Goal: Check status: Check status

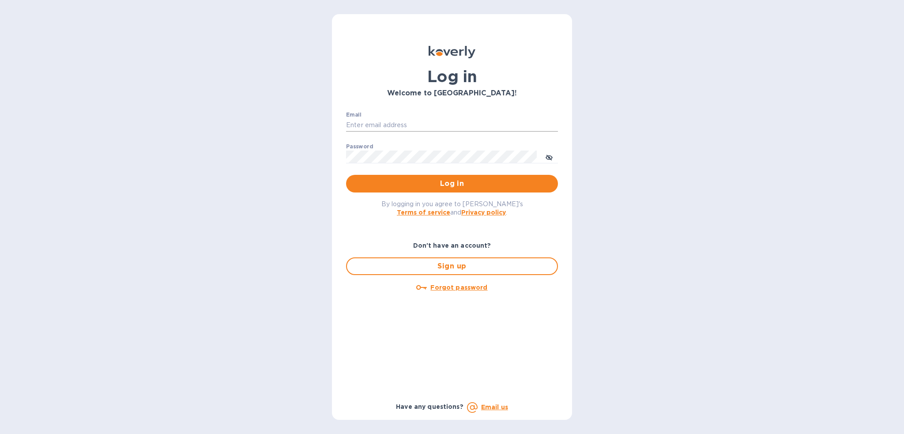
click at [377, 123] on input "Email" at bounding box center [452, 125] width 212 height 13
type input "christine.williams@yhbcpa.com"
click at [346, 175] on button "Log in" at bounding box center [452, 184] width 212 height 18
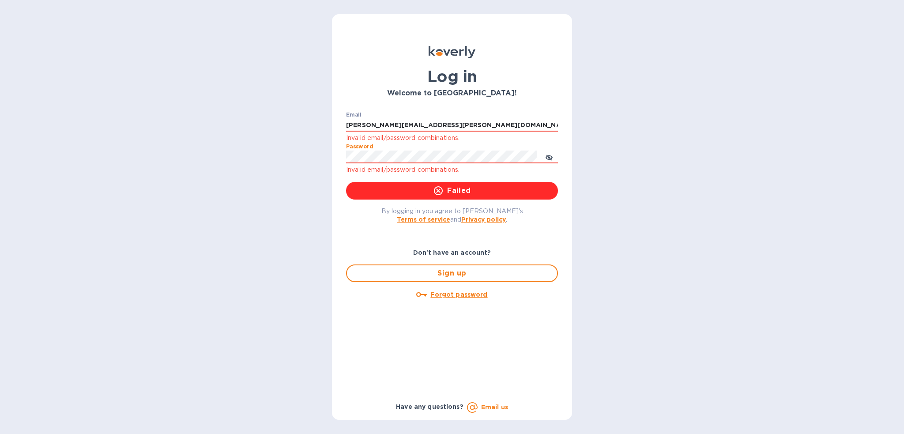
click at [320, 150] on div "Log in Welcome to Koverly! Email christine.williams@yhbcpa.com Invalid email/pa…" at bounding box center [452, 217] width 904 height 434
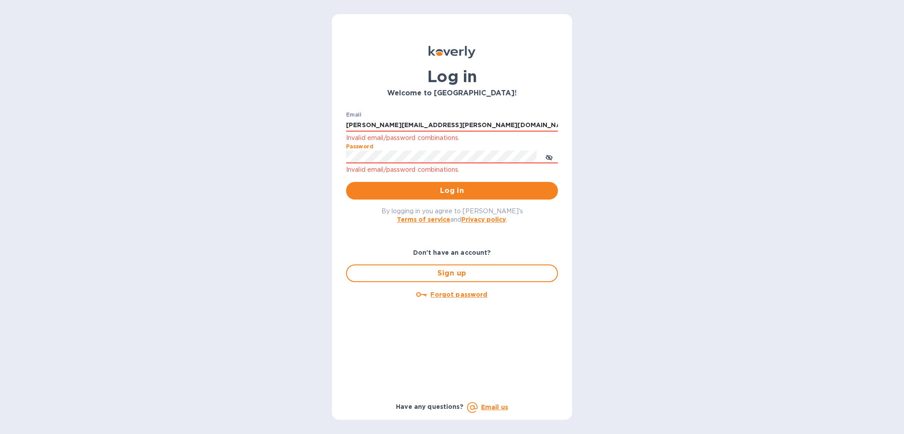
click at [346, 182] on button "Log in" at bounding box center [452, 191] width 212 height 18
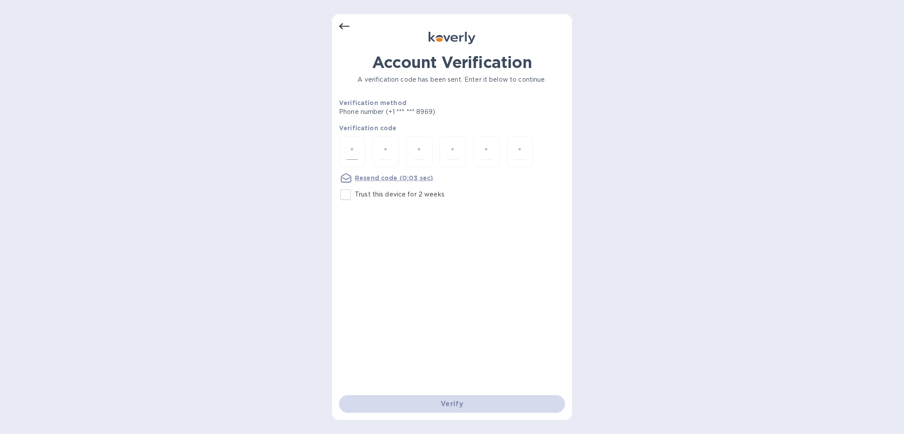
click at [356, 153] on input "number" at bounding box center [352, 152] width 11 height 16
type input "7"
type input "5"
type input "1"
type input "2"
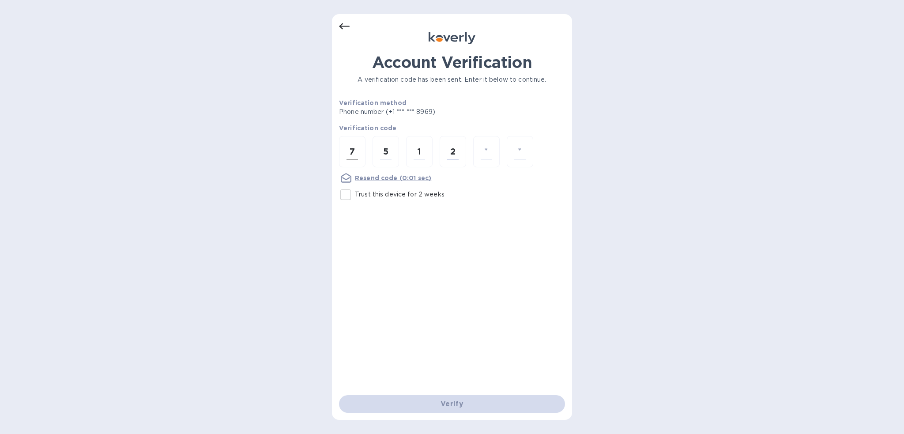
type input "2"
type input "9"
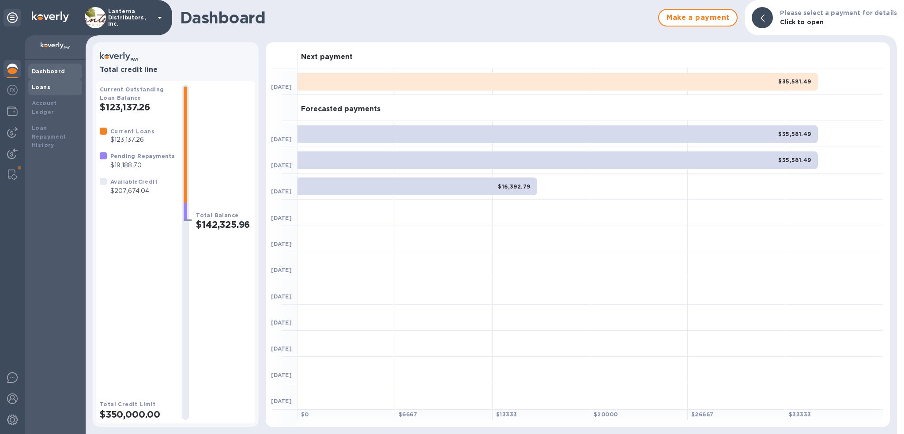
click at [38, 87] on b "Loans" at bounding box center [41, 87] width 19 height 7
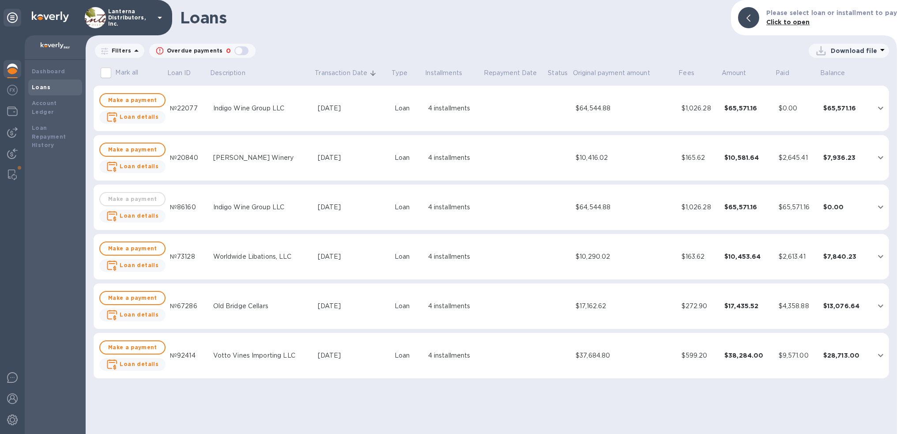
click at [457, 108] on div "4 installments" at bounding box center [453, 108] width 51 height 9
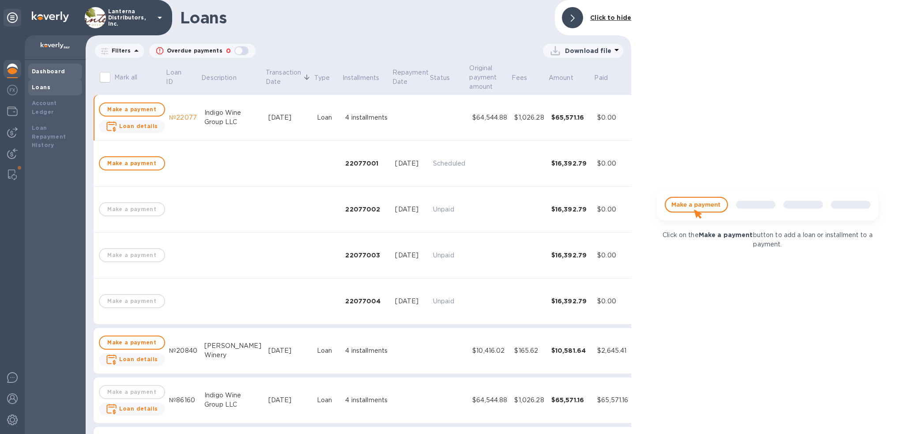
click at [48, 72] on b "Dashboard" at bounding box center [49, 71] width 34 height 7
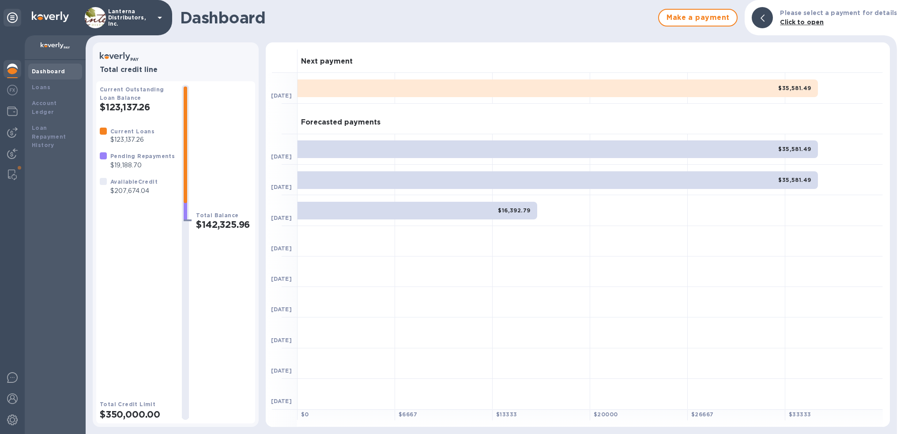
click at [130, 159] on b "Pending Repayments" at bounding box center [142, 156] width 64 height 7
click at [127, 167] on p "$19,188.70" at bounding box center [142, 165] width 64 height 9
click at [106, 157] on div at bounding box center [103, 155] width 7 height 7
click at [51, 101] on b "Account Ledger" at bounding box center [44, 107] width 25 height 15
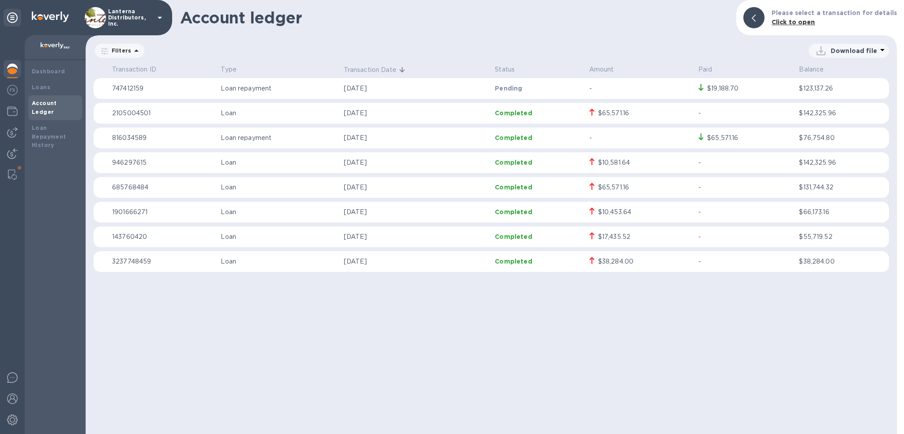
click at [613, 262] on div "$38,284.00" at bounding box center [615, 261] width 35 height 9
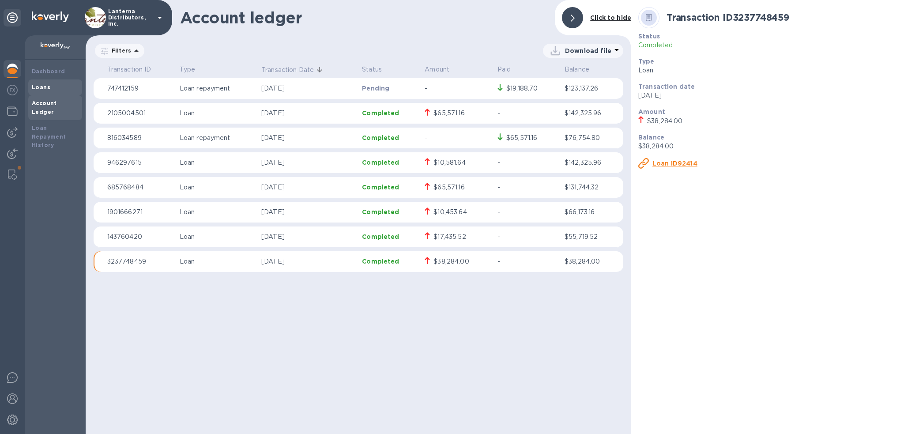
click at [50, 84] on div "Loans" at bounding box center [55, 87] width 47 height 9
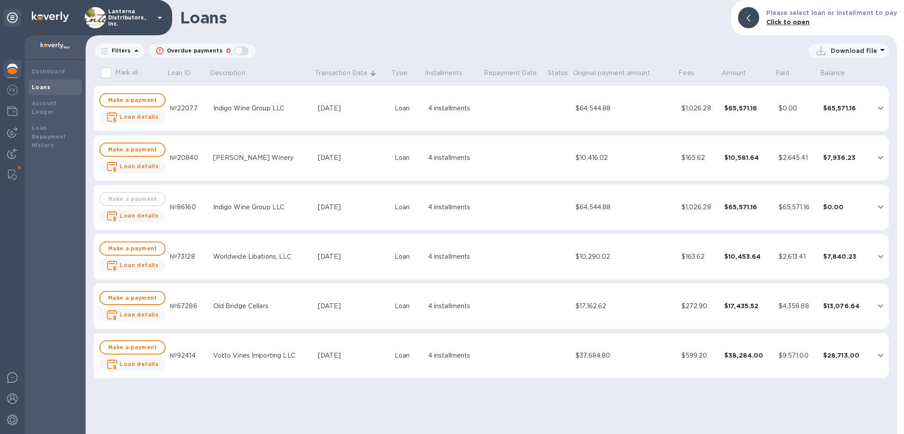
click at [240, 356] on div "Votto Vines Importing LLC" at bounding box center [262, 355] width 98 height 9
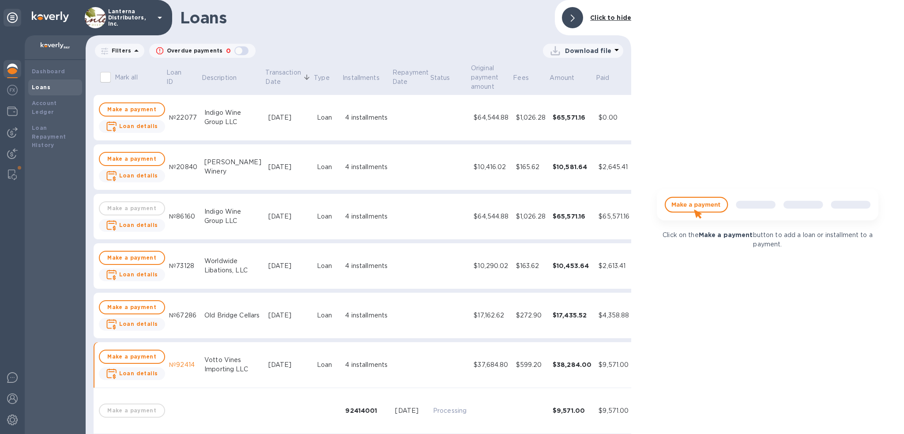
click at [571, 14] on div at bounding box center [572, 17] width 21 height 21
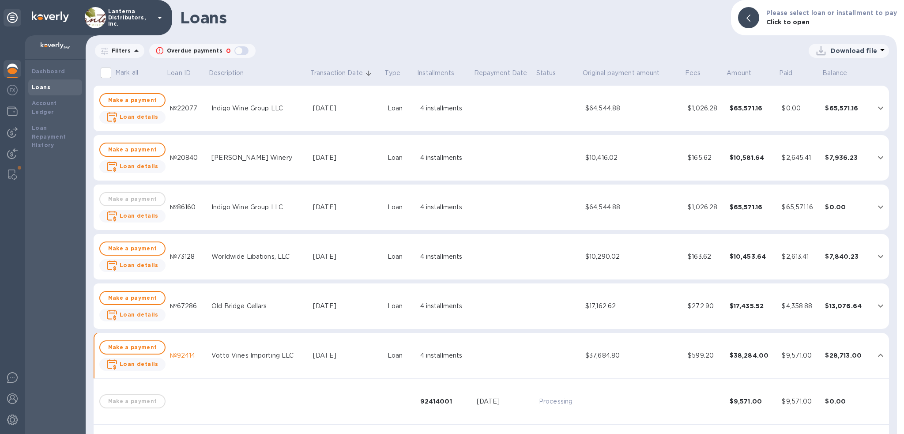
click at [602, 355] on div "$37,684.80" at bounding box center [633, 355] width 95 height 9
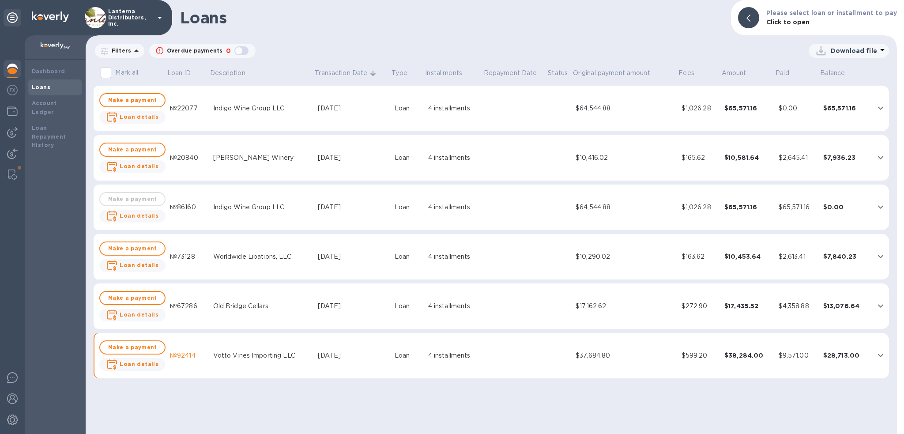
click at [602, 355] on div "$37,684.80" at bounding box center [625, 355] width 99 height 9
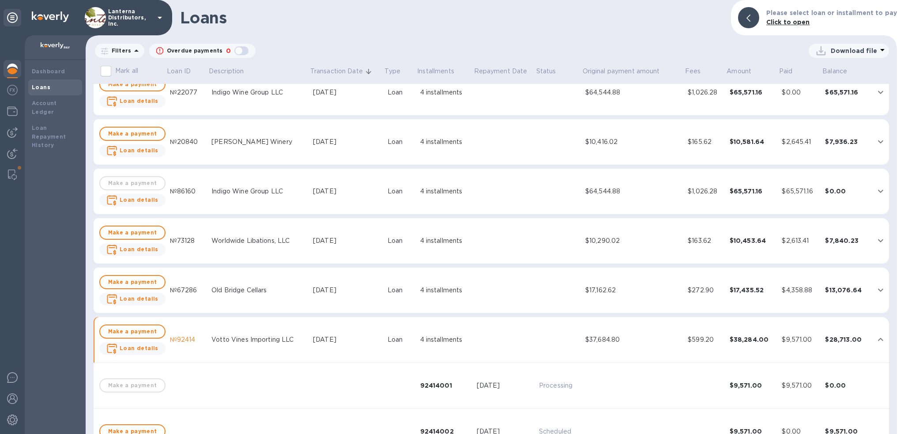
scroll to position [3, 0]
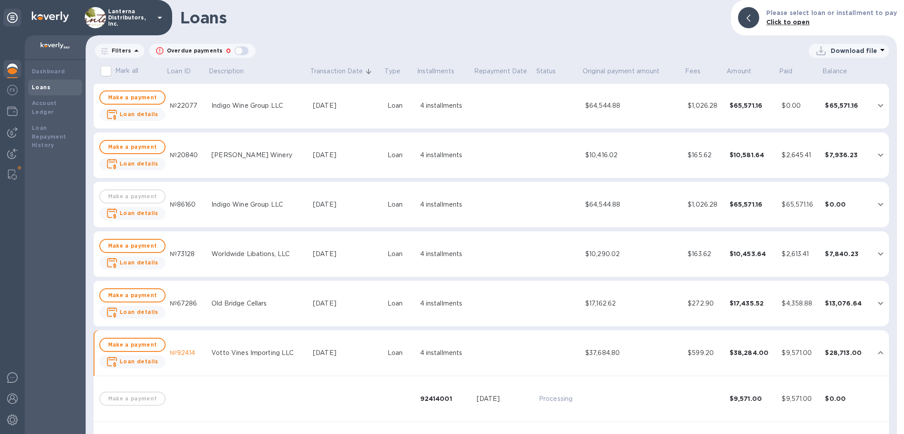
click at [226, 301] on div "Old Bridge Cellars" at bounding box center [259, 303] width 94 height 9
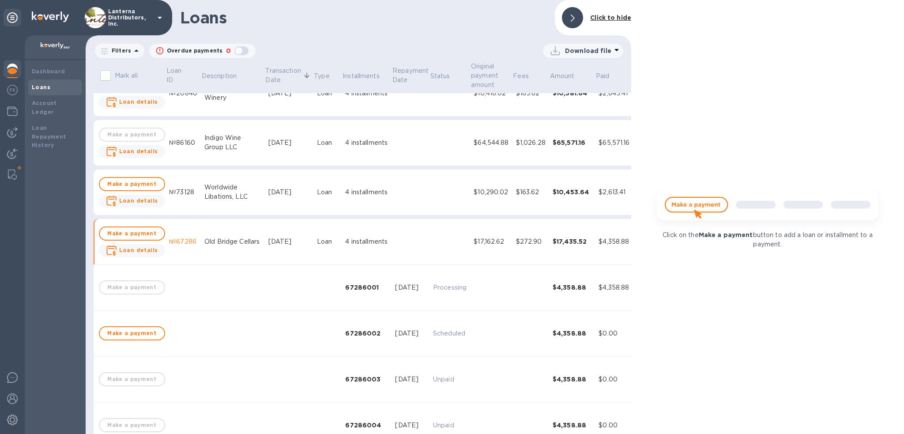
scroll to position [47, 0]
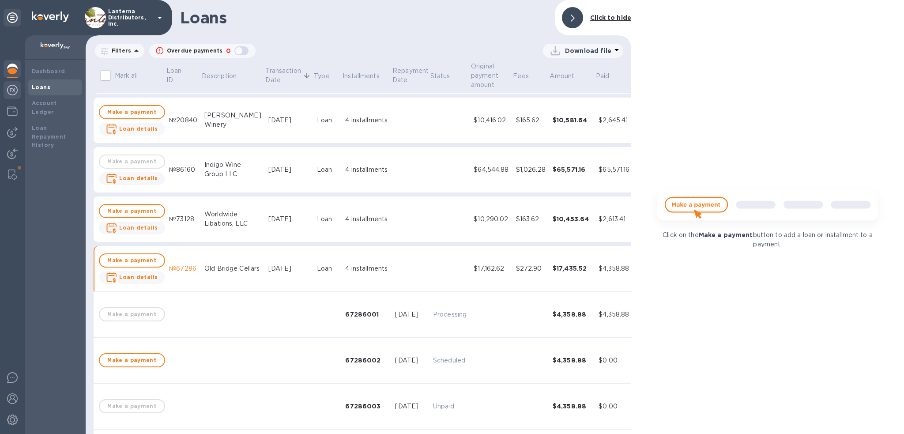
click at [9, 88] on img at bounding box center [12, 90] width 11 height 11
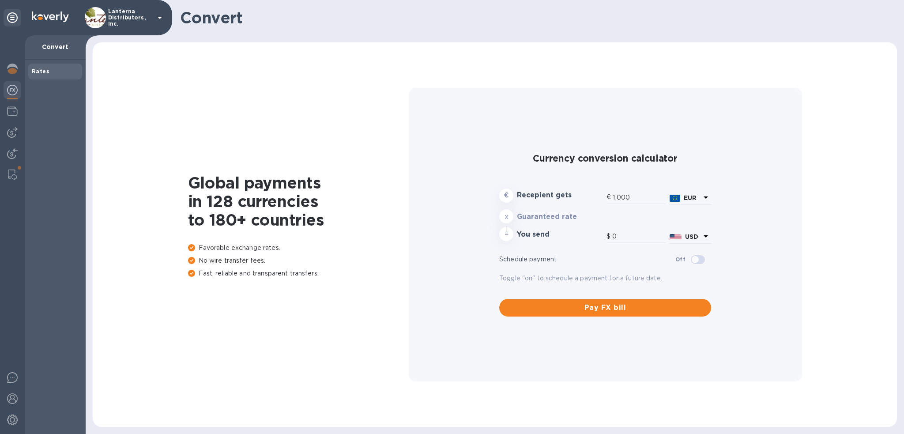
type input "1,170.8"
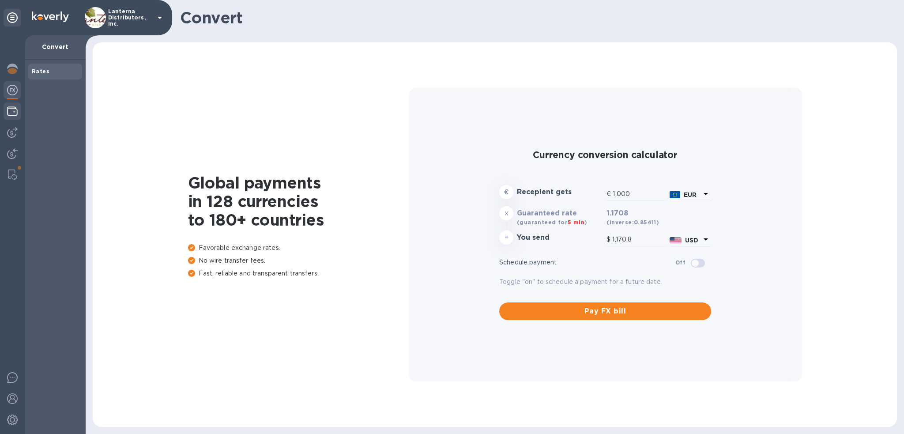
click at [10, 107] on img at bounding box center [12, 111] width 11 height 11
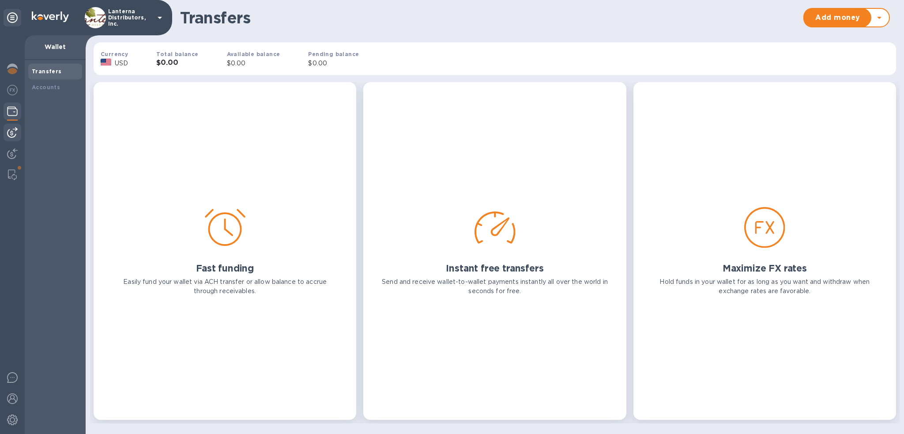
click at [9, 129] on img at bounding box center [12, 132] width 11 height 11
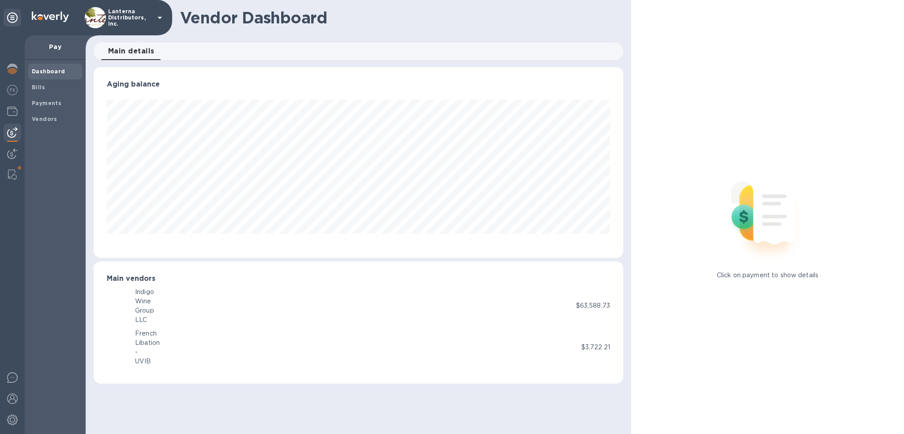
scroll to position [191, 530]
click at [41, 85] on b "Bills" at bounding box center [38, 87] width 13 height 7
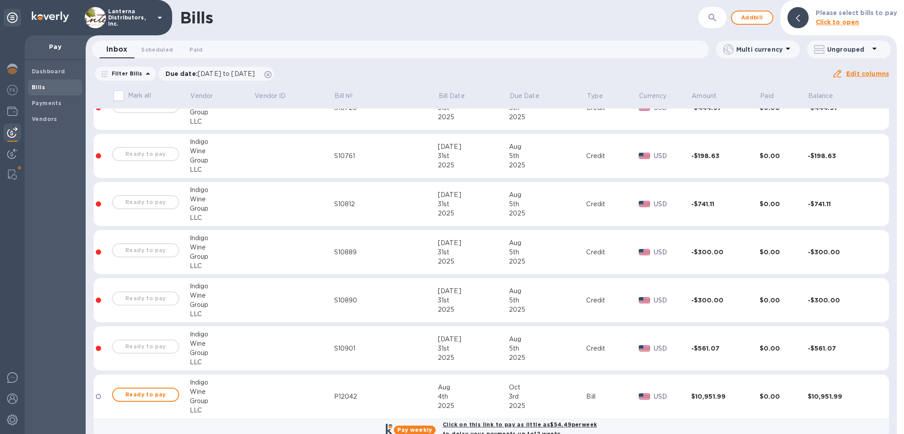
scroll to position [612, 0]
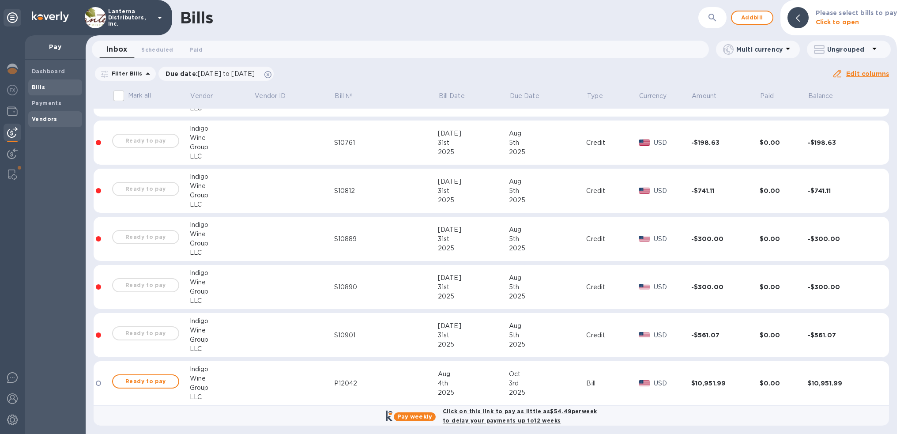
click at [46, 118] on b "Vendors" at bounding box center [45, 119] width 26 height 7
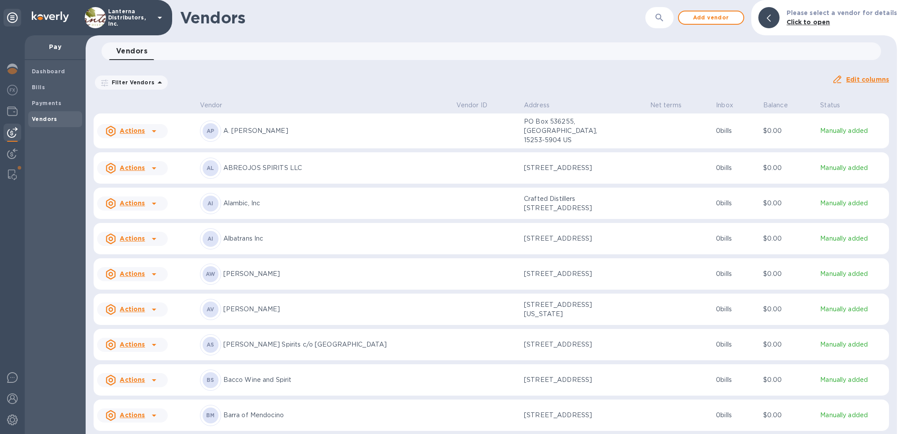
scroll to position [265, 0]
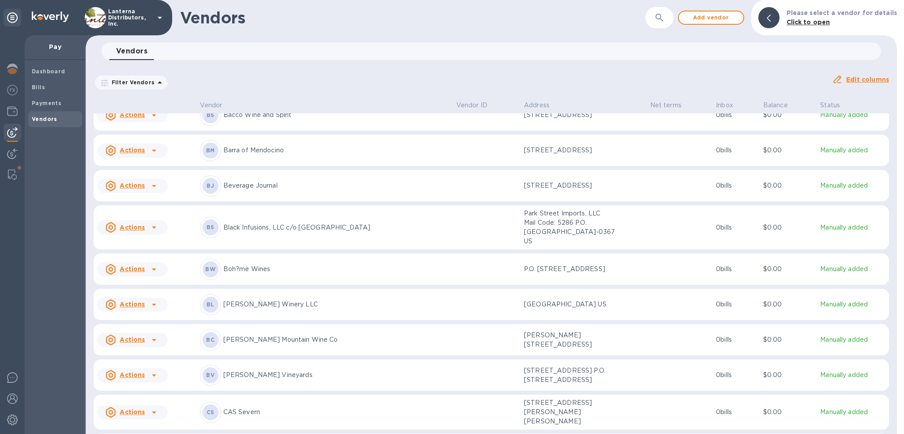
click at [661, 17] on icon "button" at bounding box center [660, 18] width 8 height 8
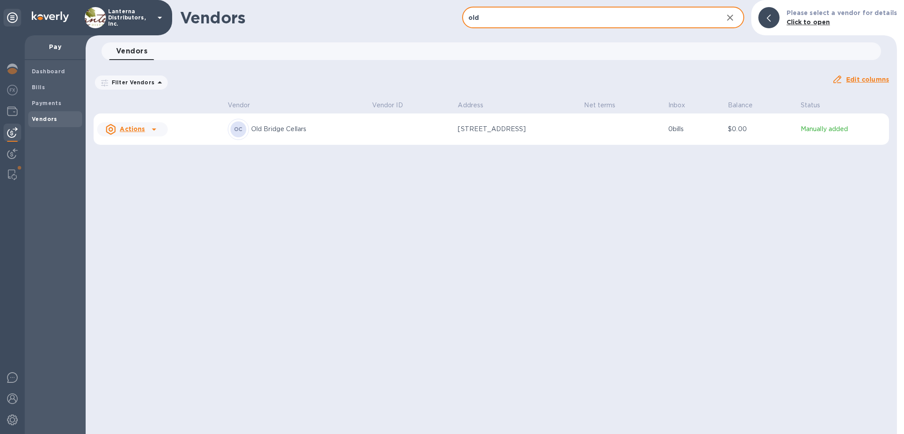
type input "old"
click at [262, 128] on p "Old Bridge Cellars" at bounding box center [308, 129] width 114 height 9
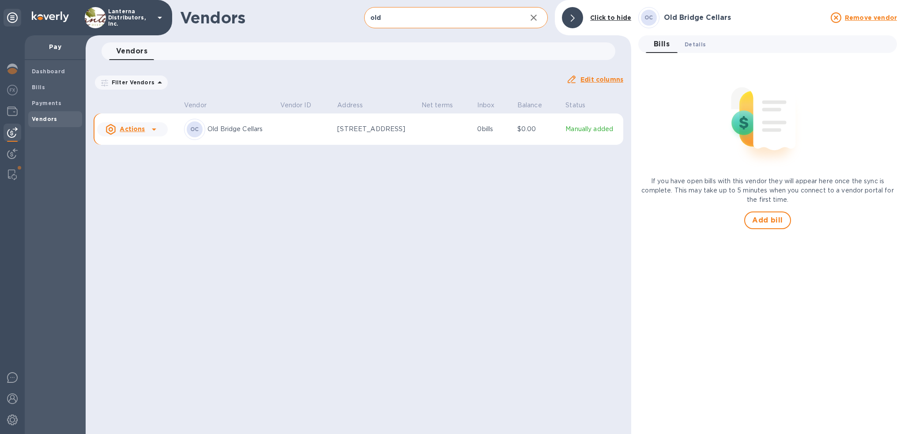
click at [698, 42] on span "Details 0" at bounding box center [695, 44] width 21 height 9
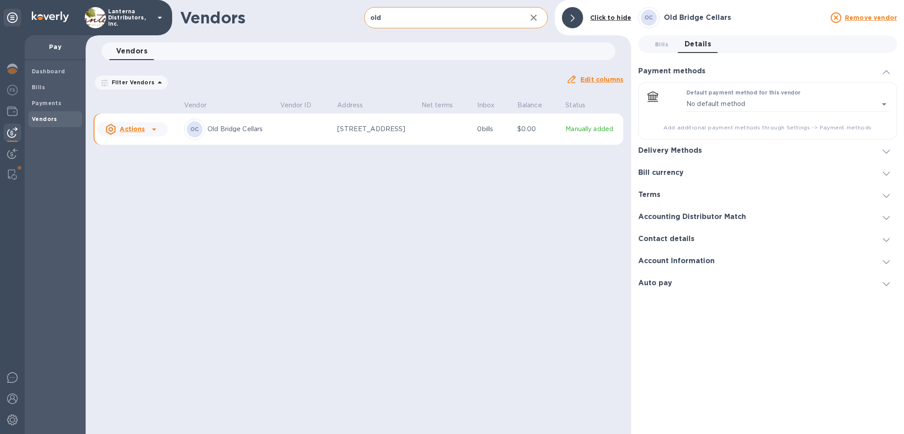
click at [570, 18] on div at bounding box center [572, 17] width 21 height 21
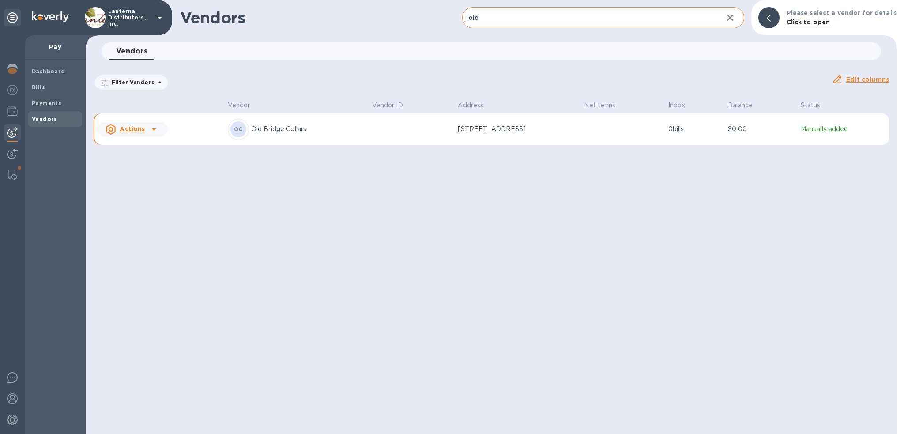
click at [129, 129] on u "Actions" at bounding box center [132, 128] width 25 height 7
click at [275, 254] on div at bounding box center [452, 217] width 904 height 434
click at [41, 105] on b "Payments" at bounding box center [47, 103] width 30 height 7
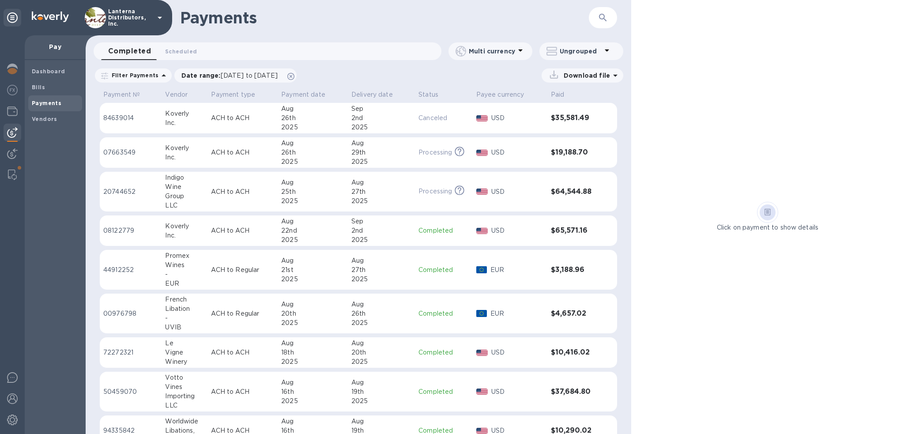
click at [606, 16] on icon "button" at bounding box center [603, 17] width 11 height 11
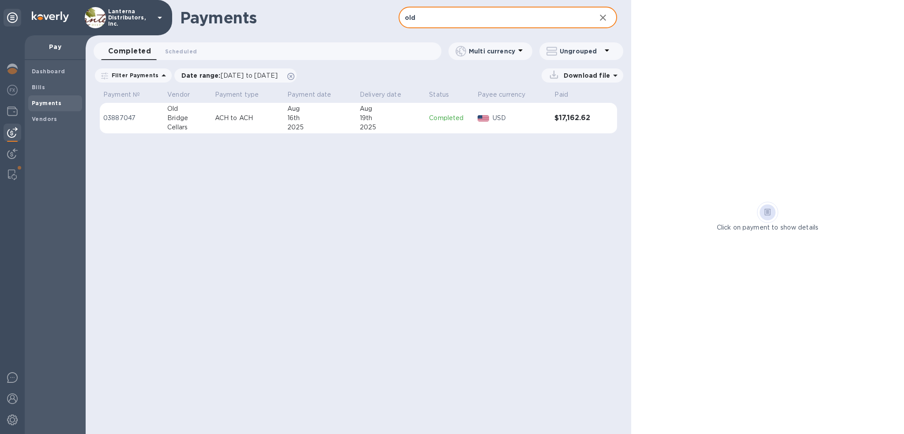
click at [179, 124] on div "Cellars" at bounding box center [187, 127] width 41 height 9
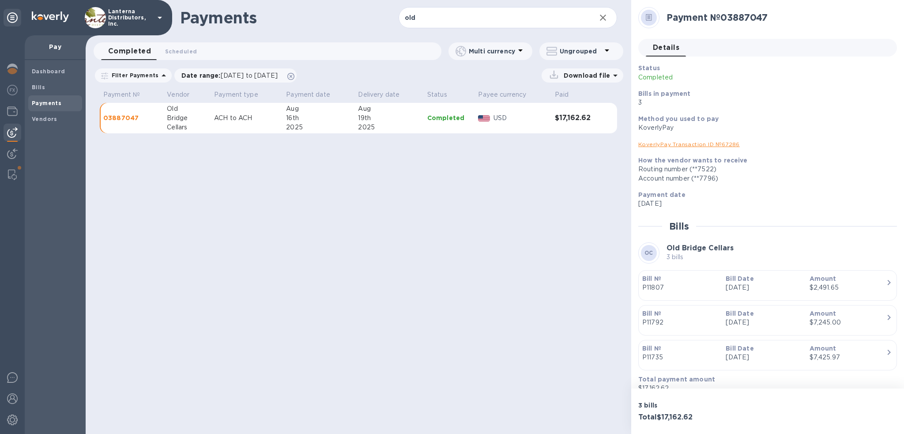
scroll to position [11, 0]
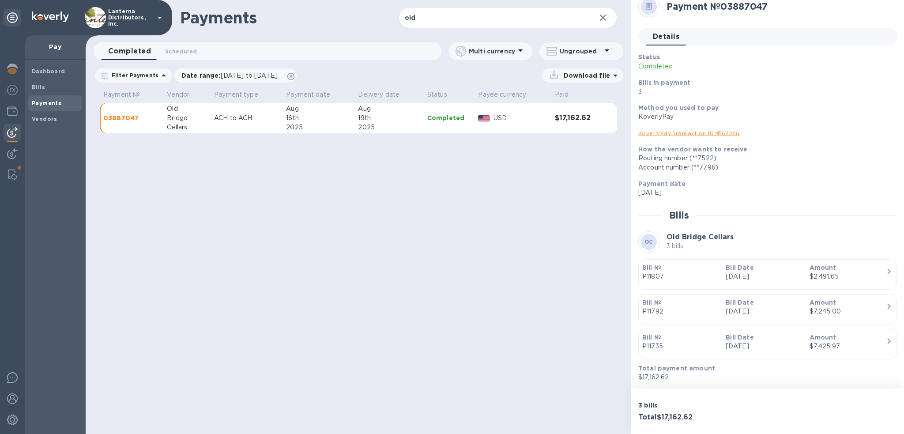
drag, startPoint x: 423, startPoint y: 19, endPoint x: 380, endPoint y: 19, distance: 43.7
click at [380, 19] on div "Payments old ​" at bounding box center [359, 17] width 546 height 35
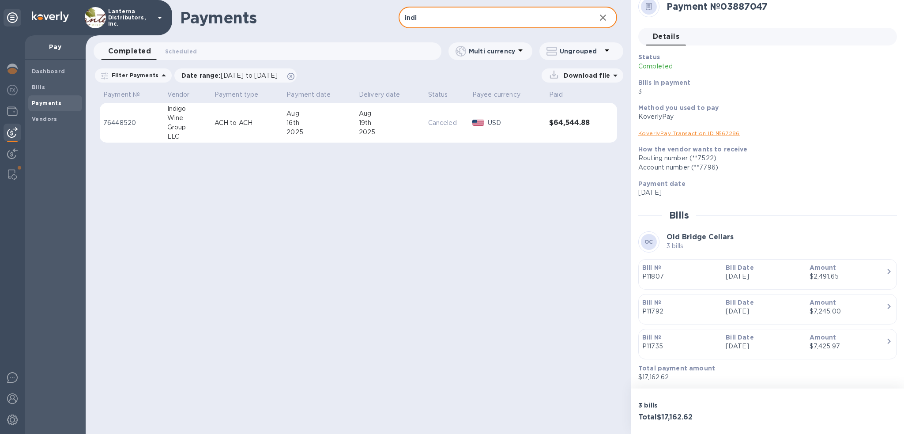
click at [180, 125] on div "Group" at bounding box center [187, 127] width 40 height 9
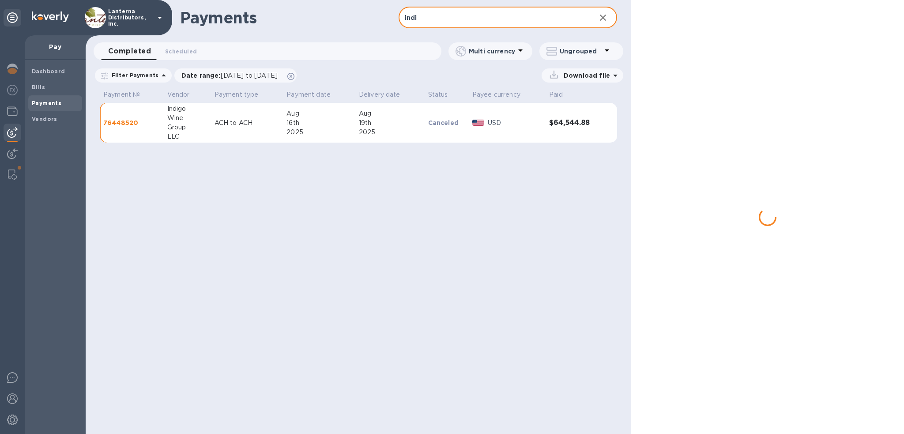
drag, startPoint x: 426, startPoint y: 17, endPoint x: 354, endPoint y: 17, distance: 71.5
click at [354, 17] on div "Payments indi ​" at bounding box center [359, 17] width 546 height 35
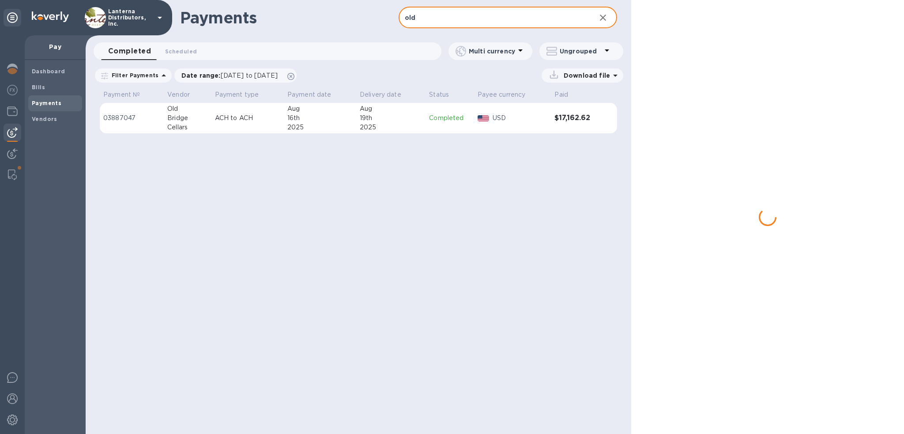
type input "old"
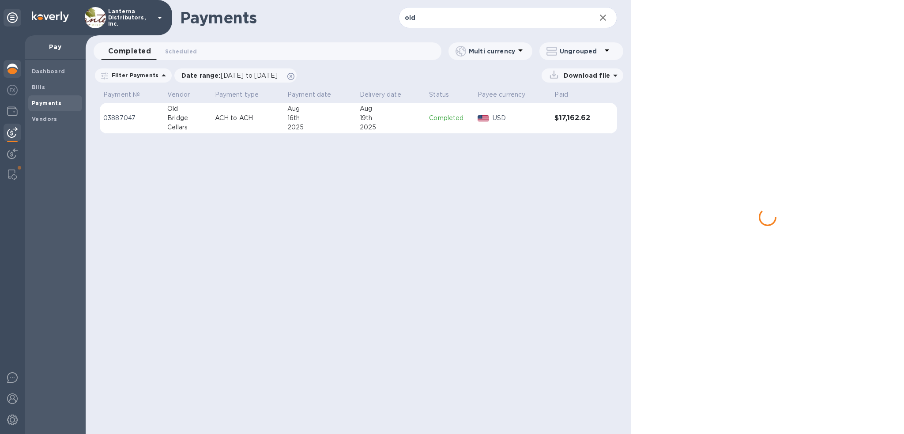
click at [16, 72] on img at bounding box center [12, 69] width 11 height 11
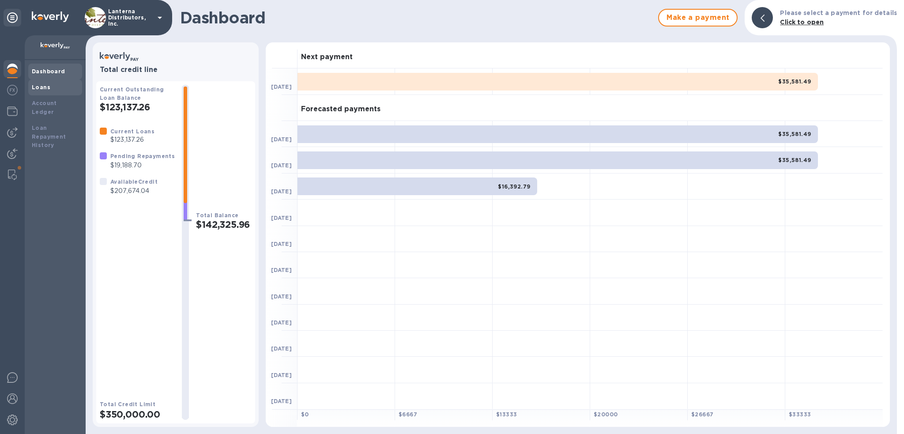
click at [35, 84] on b "Loans" at bounding box center [41, 87] width 19 height 7
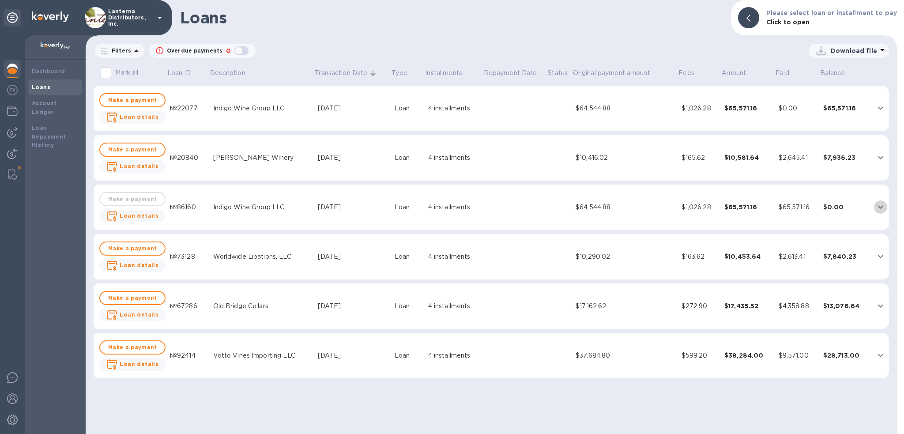
click at [881, 206] on icon "expand row" at bounding box center [881, 207] width 11 height 11
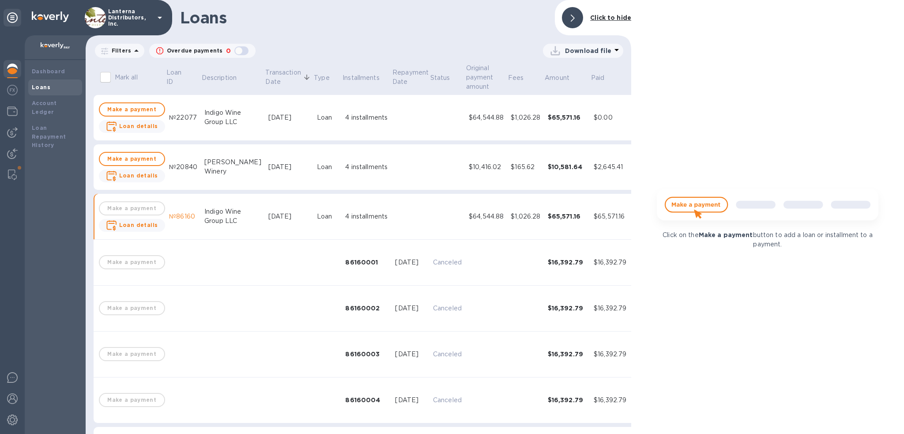
click at [576, 19] on div at bounding box center [572, 17] width 21 height 21
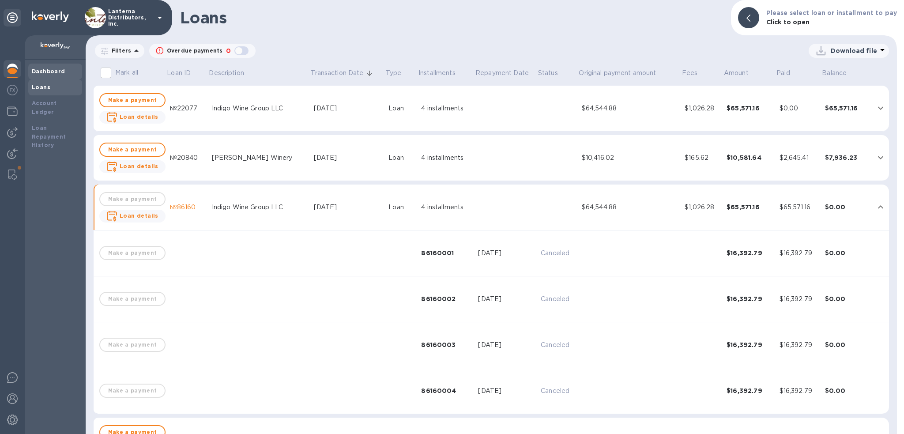
click at [41, 73] on b "Dashboard" at bounding box center [49, 71] width 34 height 7
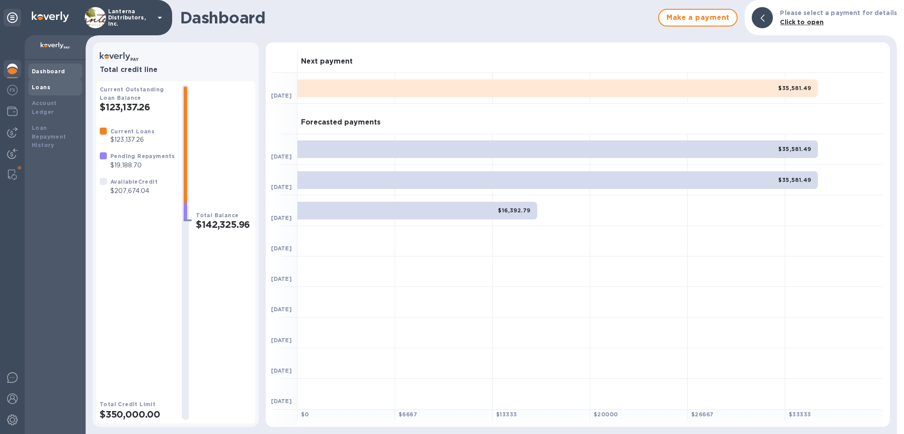
click at [47, 87] on b "Loans" at bounding box center [41, 87] width 19 height 7
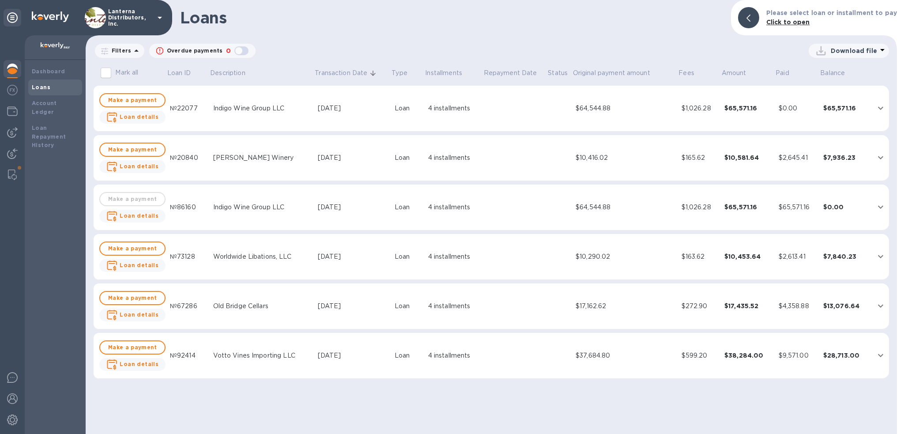
click at [593, 107] on div "$64,544.88" at bounding box center [625, 108] width 99 height 9
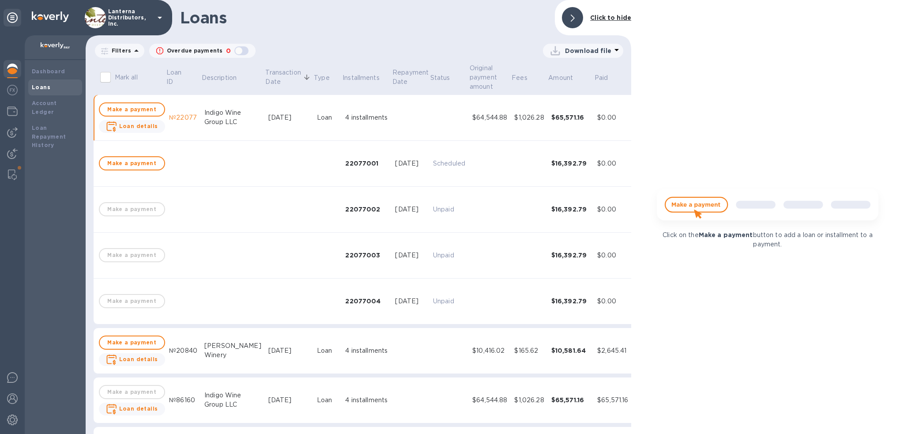
click at [577, 20] on div at bounding box center [572, 17] width 21 height 21
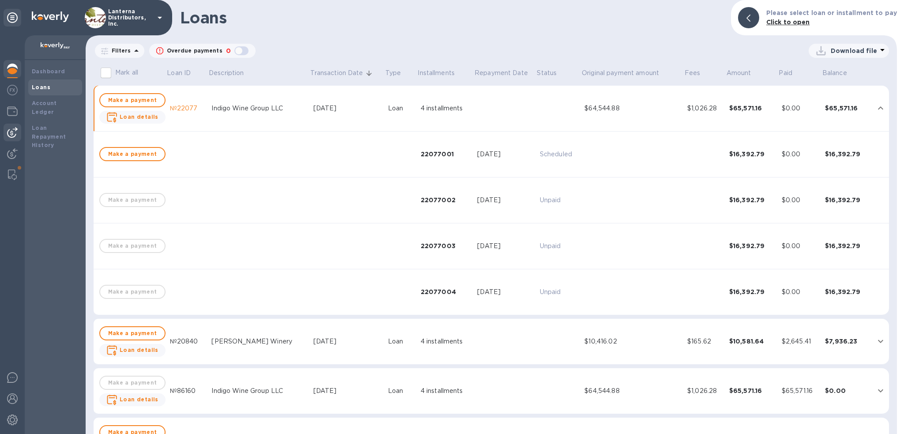
click at [7, 127] on img at bounding box center [12, 132] width 11 height 11
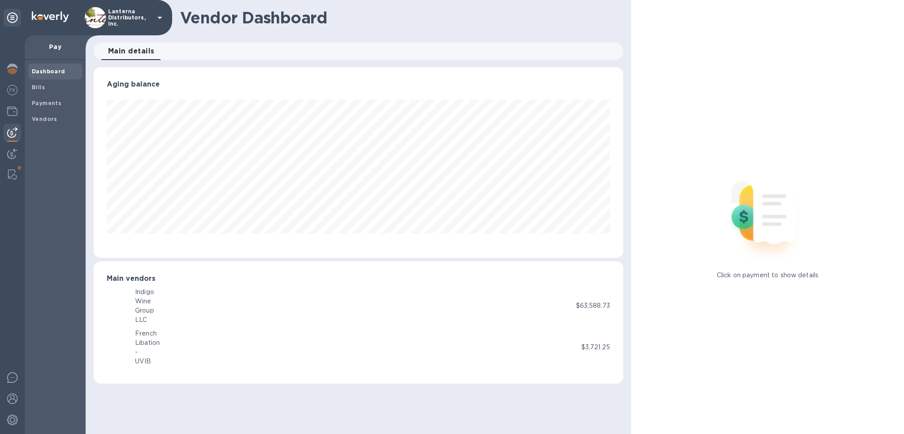
scroll to position [191, 530]
click at [43, 85] on b "Bills" at bounding box center [38, 87] width 13 height 7
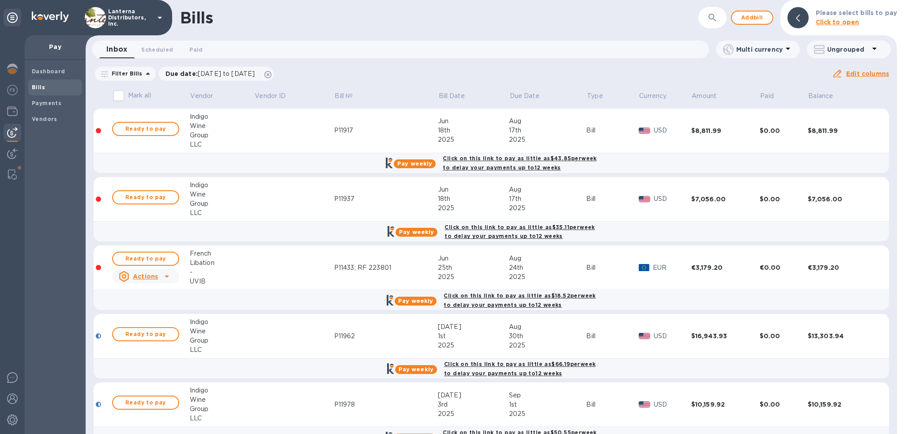
click at [714, 17] on icon "button" at bounding box center [712, 17] width 11 height 11
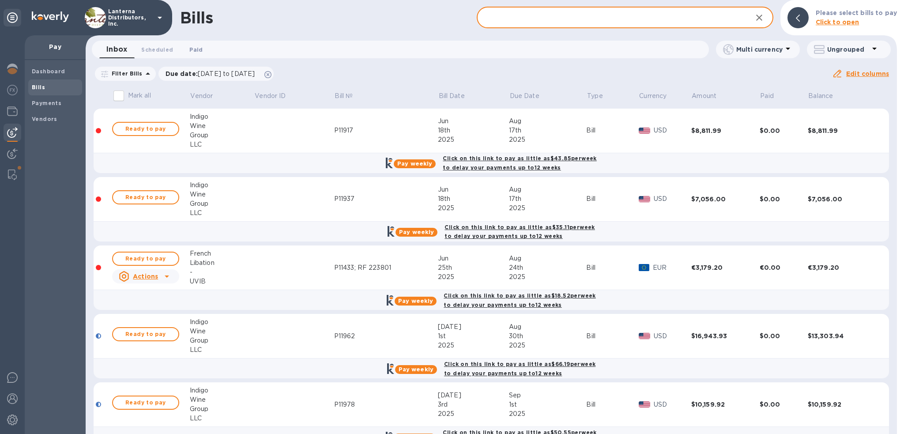
click at [193, 51] on span "Paid 0" at bounding box center [195, 49] width 13 height 9
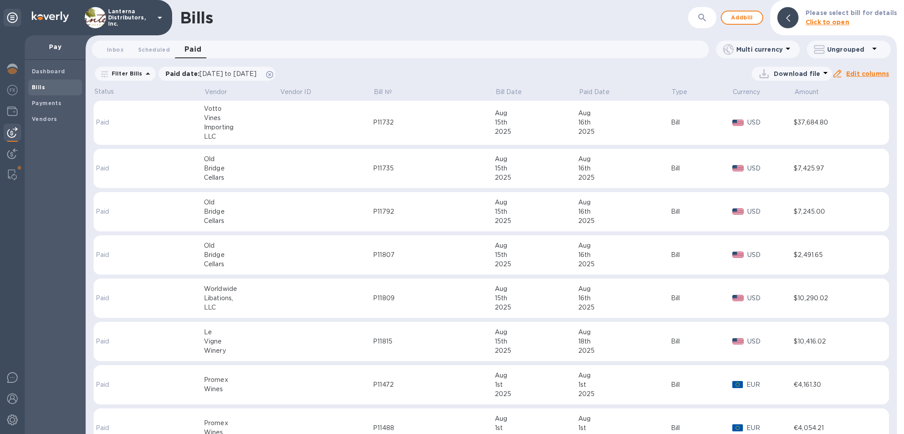
click at [699, 17] on button "button" at bounding box center [702, 17] width 21 height 21
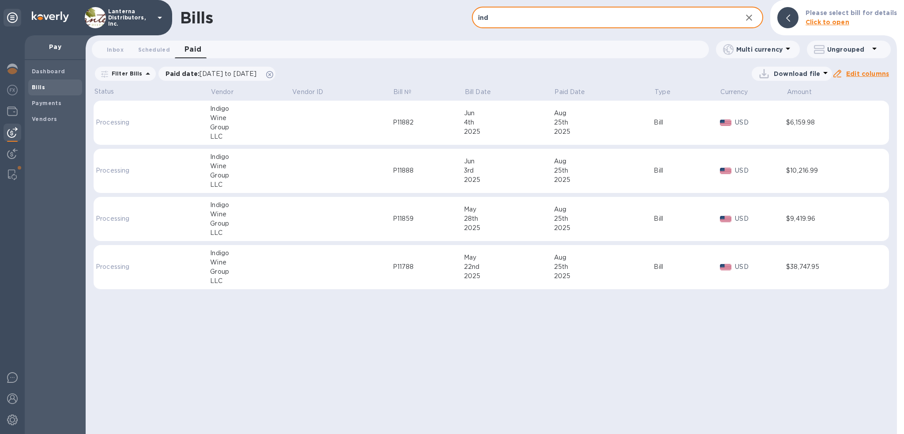
type input "ind"
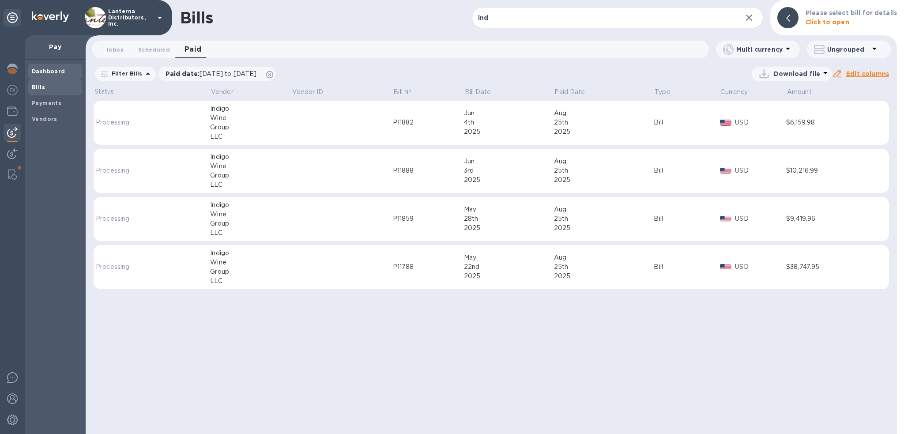
click at [46, 71] on b "Dashboard" at bounding box center [49, 71] width 34 height 7
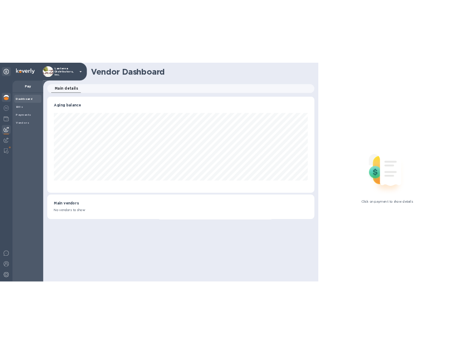
scroll to position [191, 530]
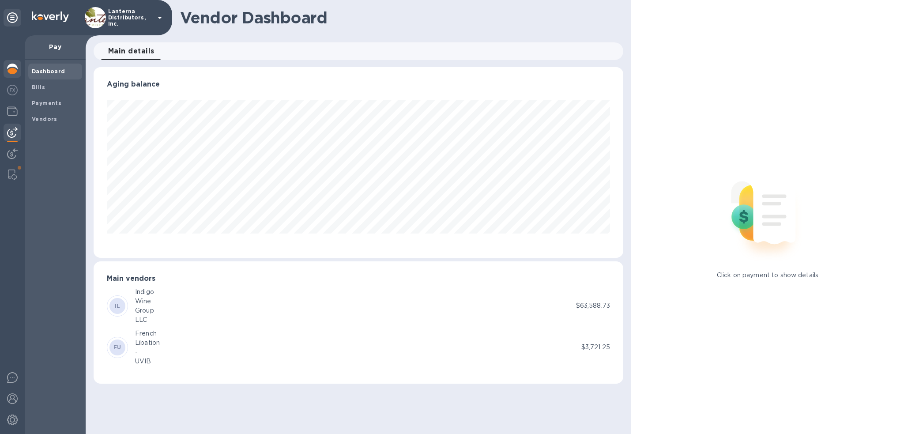
click at [15, 71] on img at bounding box center [12, 69] width 11 height 11
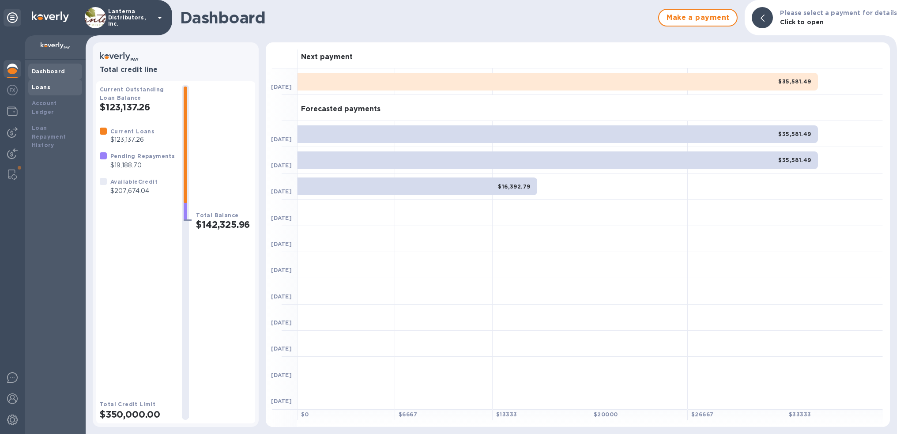
drag, startPoint x: 27, startPoint y: 83, endPoint x: 36, endPoint y: 86, distance: 9.4
click at [30, 83] on div "Dashboard Loans Account Ledger Loan Repayment History" at bounding box center [55, 247] width 61 height 374
click at [40, 86] on b "Loans" at bounding box center [41, 87] width 19 height 7
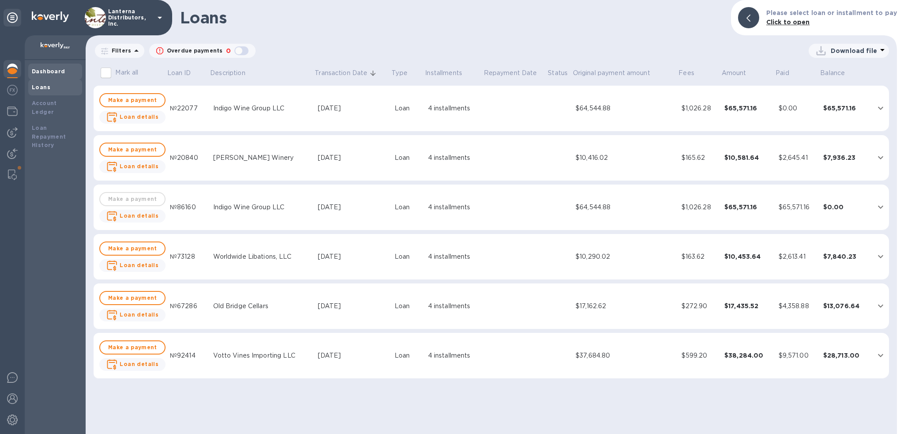
click at [37, 73] on b "Dashboard" at bounding box center [49, 71] width 34 height 7
